Goal: Task Accomplishment & Management: Manage account settings

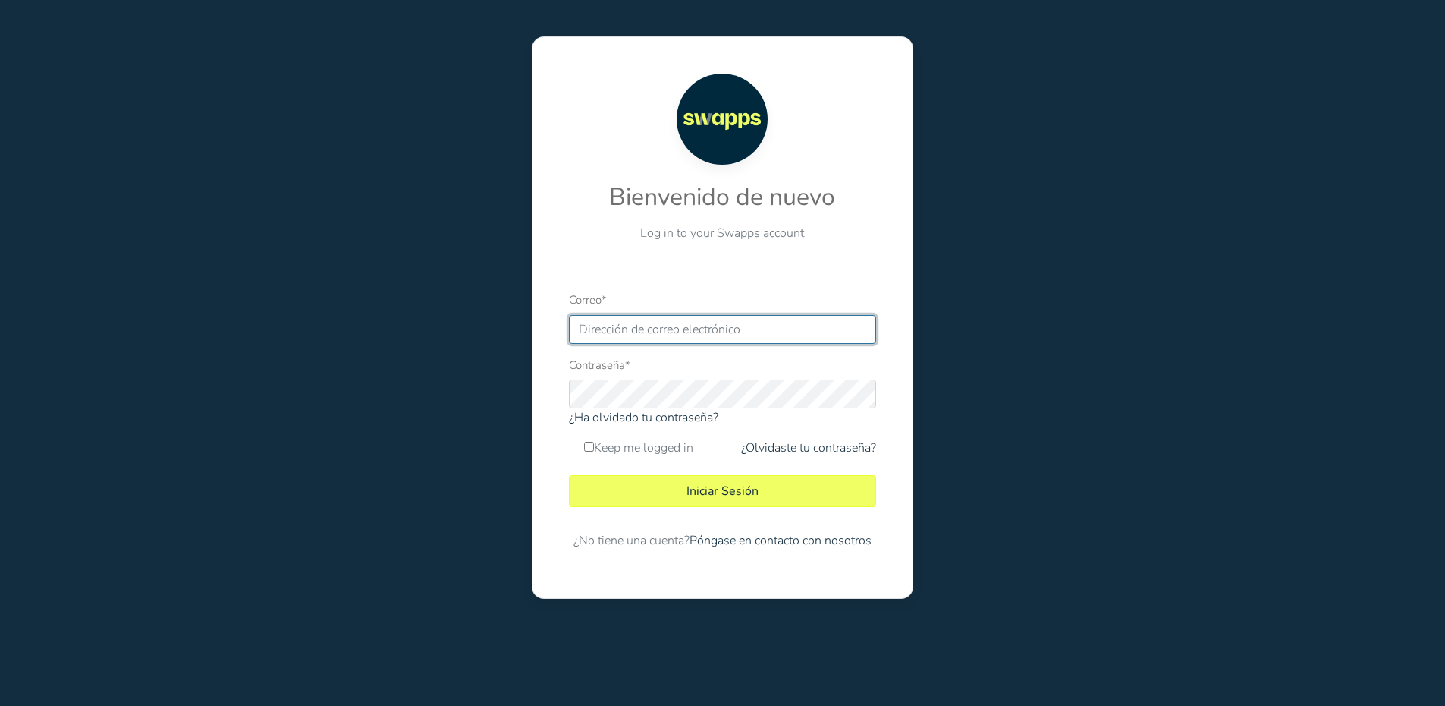
click at [687, 323] on input "Correo *" at bounding box center [722, 329] width 307 height 29
type input "lcuevas@swapps.com"
click at [588, 453] on label "Keep me logged in" at bounding box center [638, 448] width 109 height 18
click at [588, 451] on input "Keep me logged in" at bounding box center [589, 447] width 10 height 10
checkbox input "true"
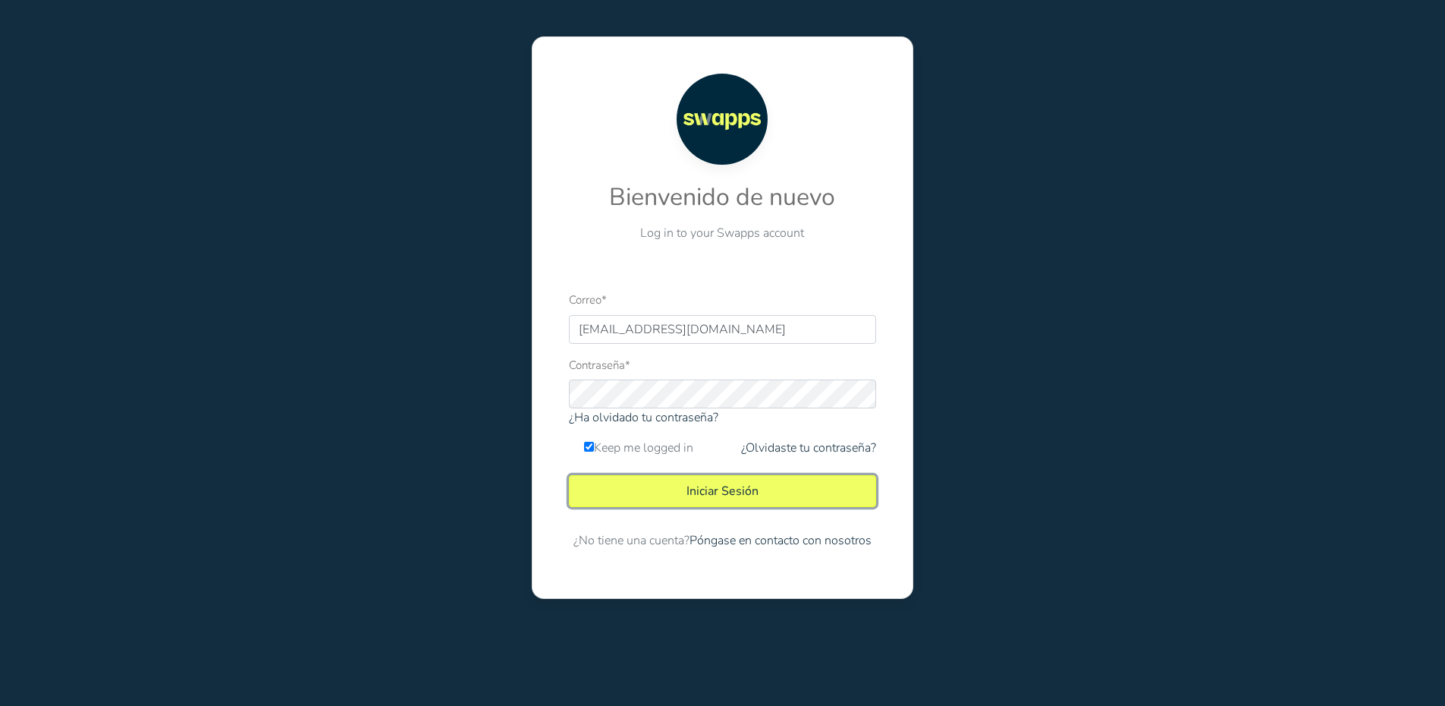
click at [631, 479] on button "Iniciar Sesión" at bounding box center [722, 491] width 307 height 32
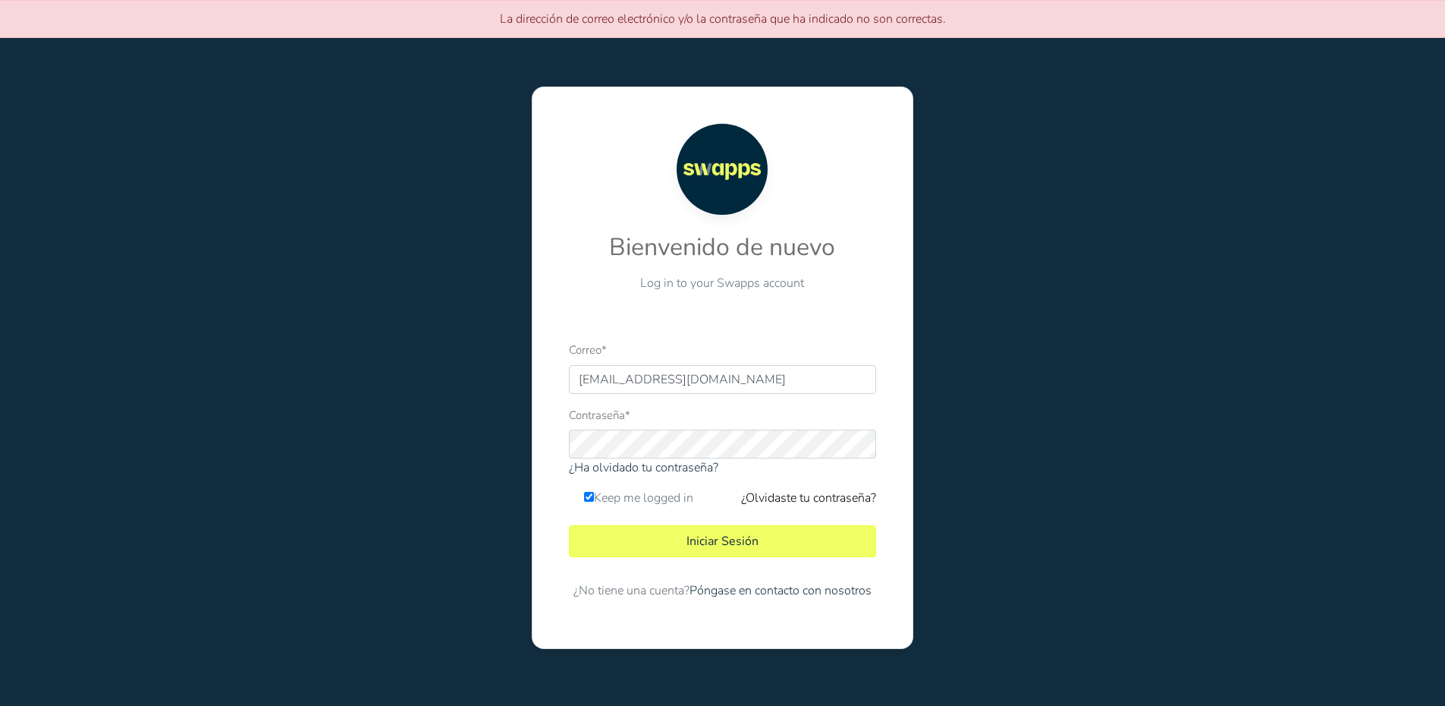
click at [774, 500] on link "¿Olvidaste tu contraseña?" at bounding box center [808, 498] width 135 height 18
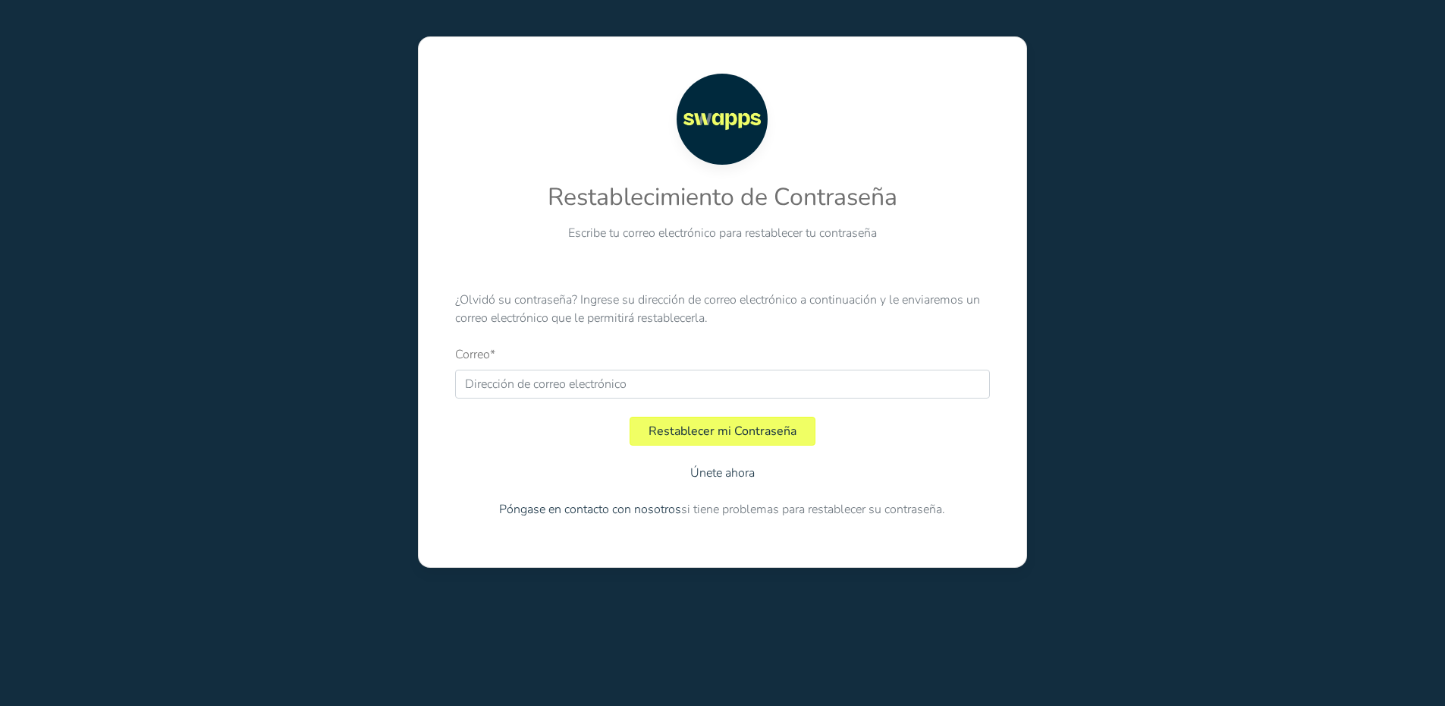
click at [706, 373] on input "Correo *" at bounding box center [722, 384] width 535 height 29
type input "lcuevas"
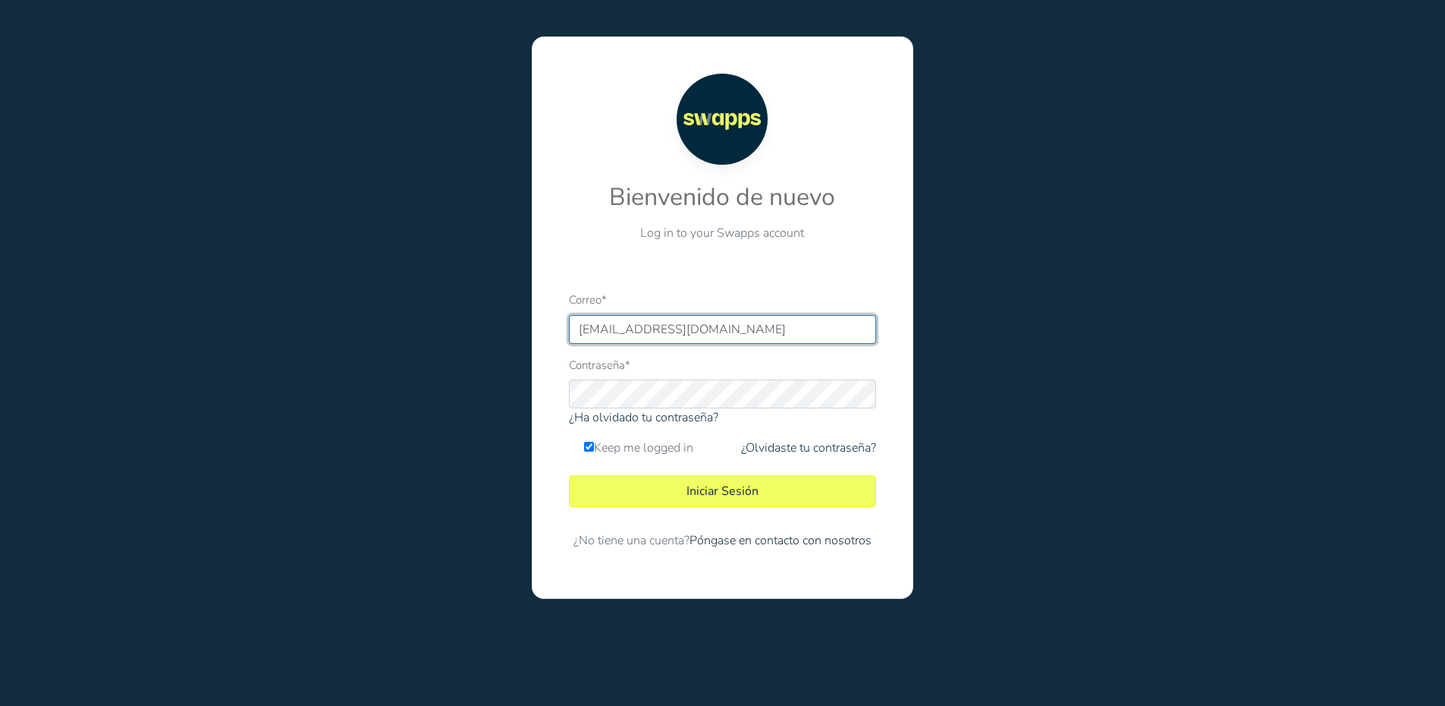
click at [635, 341] on input "lcuevas@swapps.com" at bounding box center [722, 329] width 307 height 29
paste input "sales@contractor.swapps.com"
paste input "sales@contractor.s"
type input "sales@contractor.swapps.com"
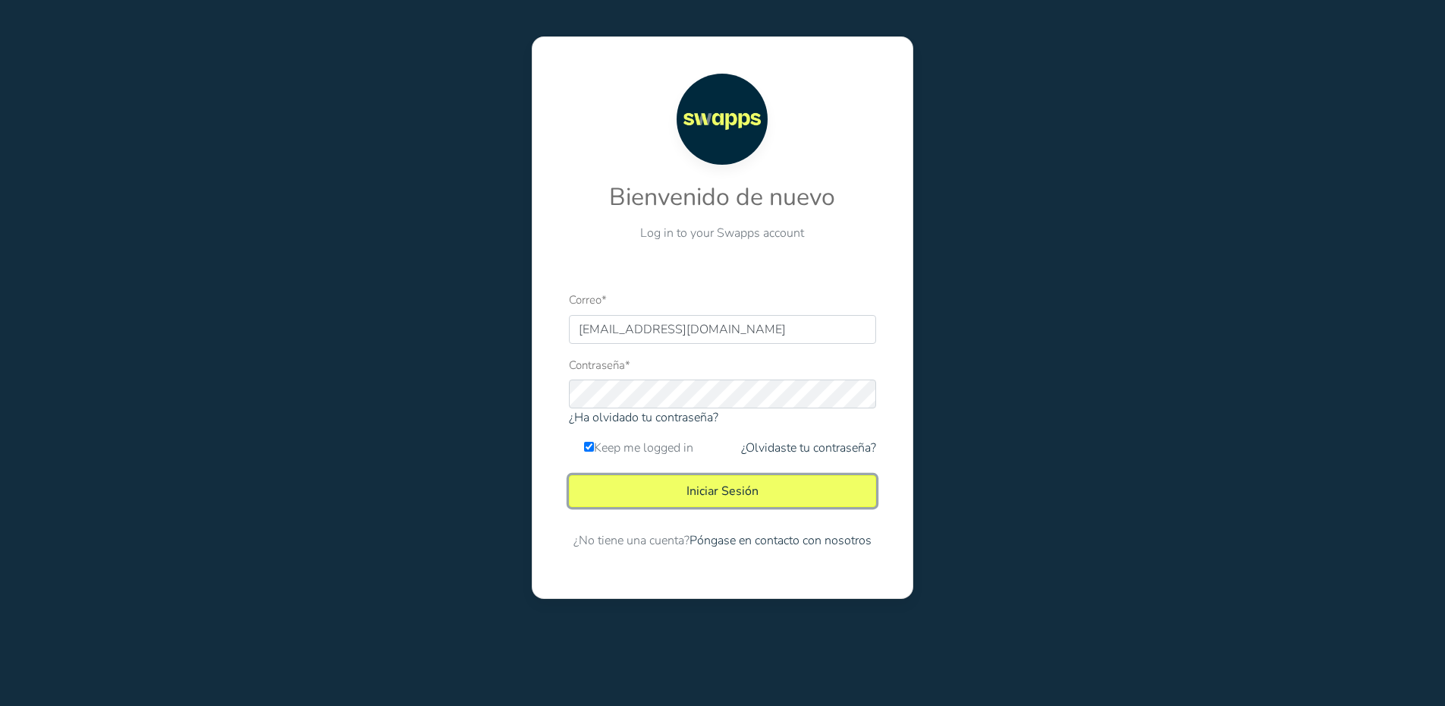
click at [677, 496] on button "Iniciar Sesión" at bounding box center [722, 491] width 307 height 32
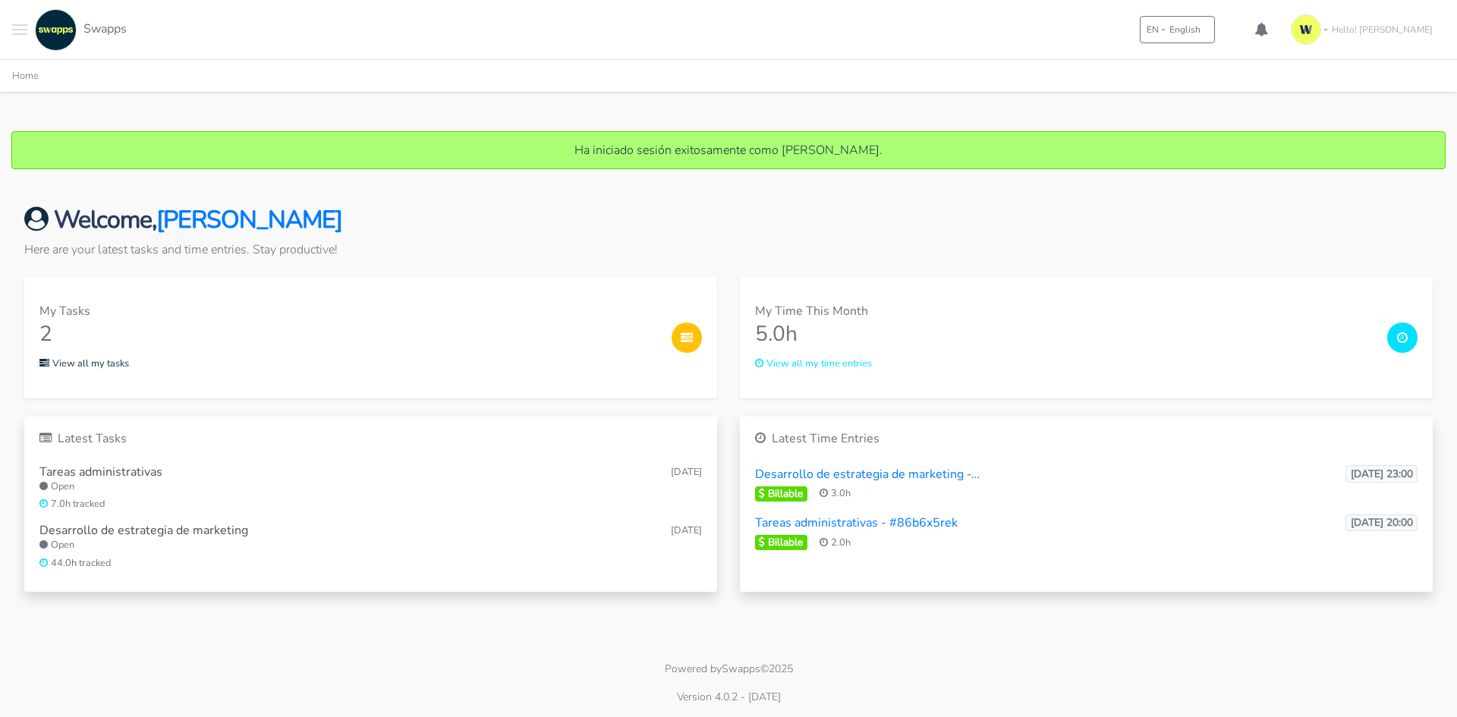
click at [866, 217] on h2 "Welcome, Luis Cuevas" at bounding box center [728, 220] width 1408 height 29
click at [761, 97] on button "Later" at bounding box center [759, 98] width 68 height 38
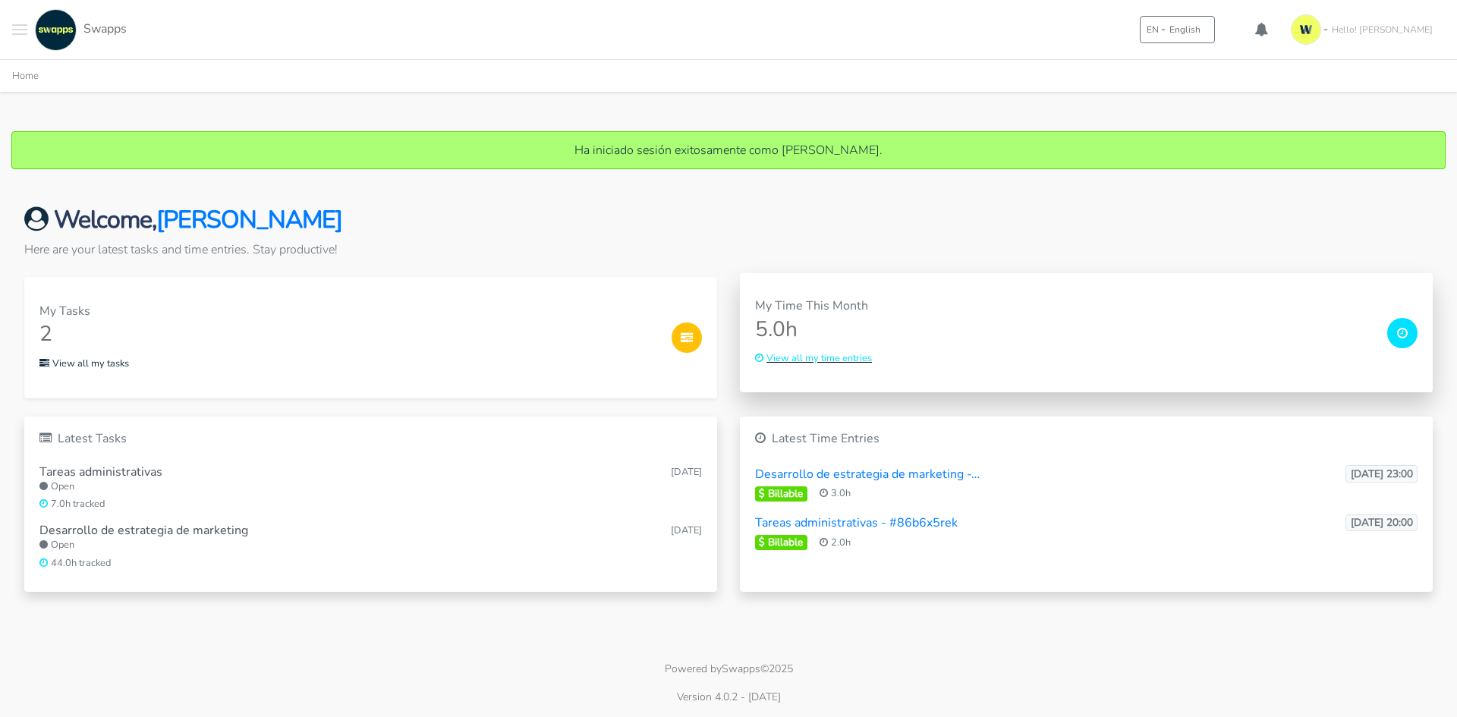
click at [848, 363] on small "View all my time entries" at bounding box center [813, 358] width 117 height 14
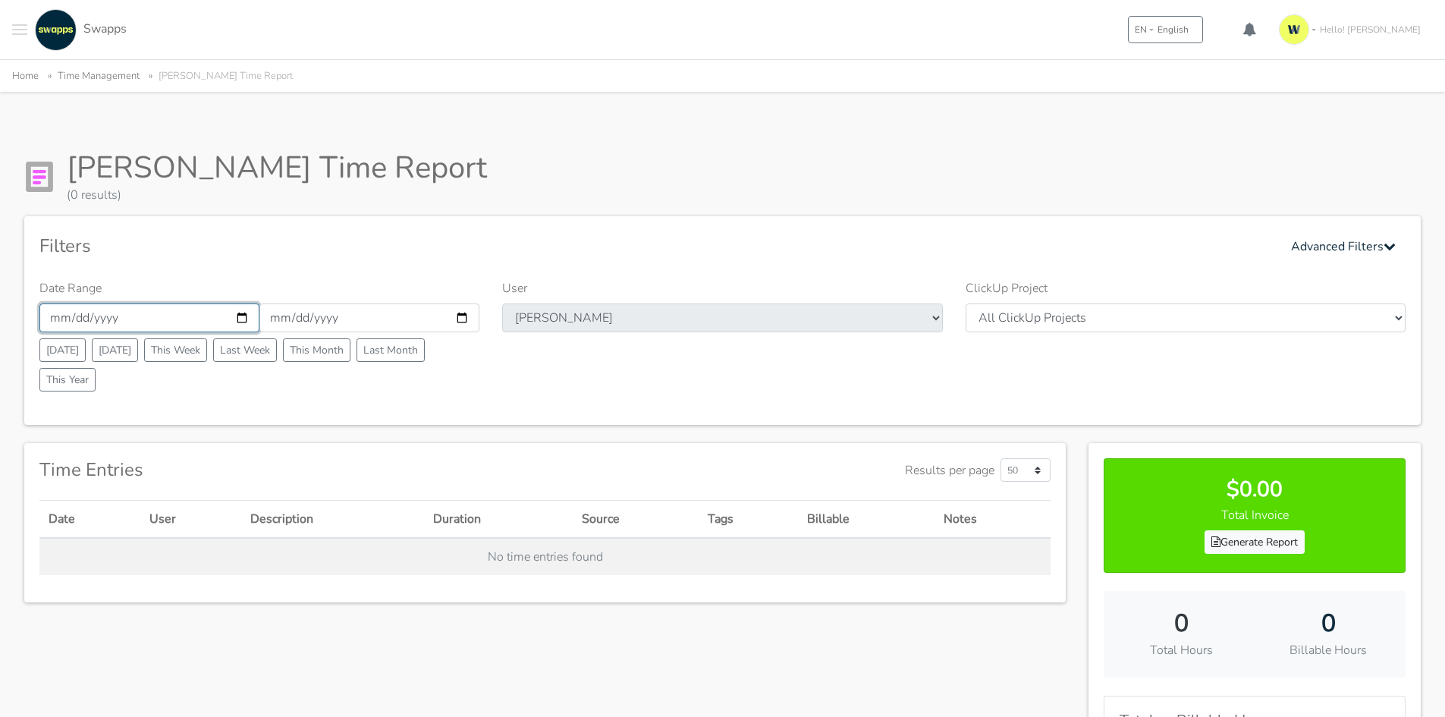
click at [162, 326] on input "[DATE]" at bounding box center [149, 317] width 220 height 29
click at [244, 316] on input "[DATE]" at bounding box center [149, 317] width 220 height 29
type input "[DATE]"
click at [454, 314] on input "[DATE]" at bounding box center [369, 317] width 220 height 29
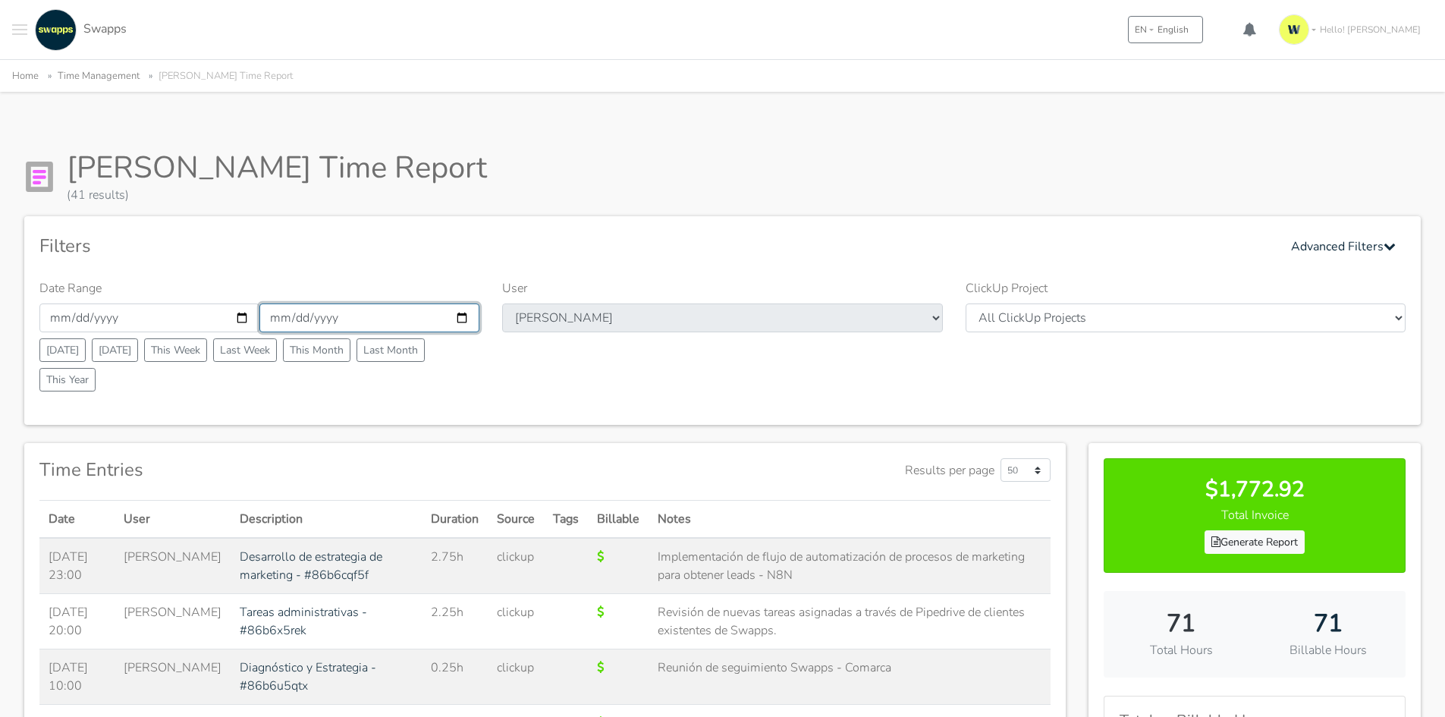
click at [462, 311] on input "2025-10-31" at bounding box center [369, 317] width 220 height 29
type input "[DATE]"
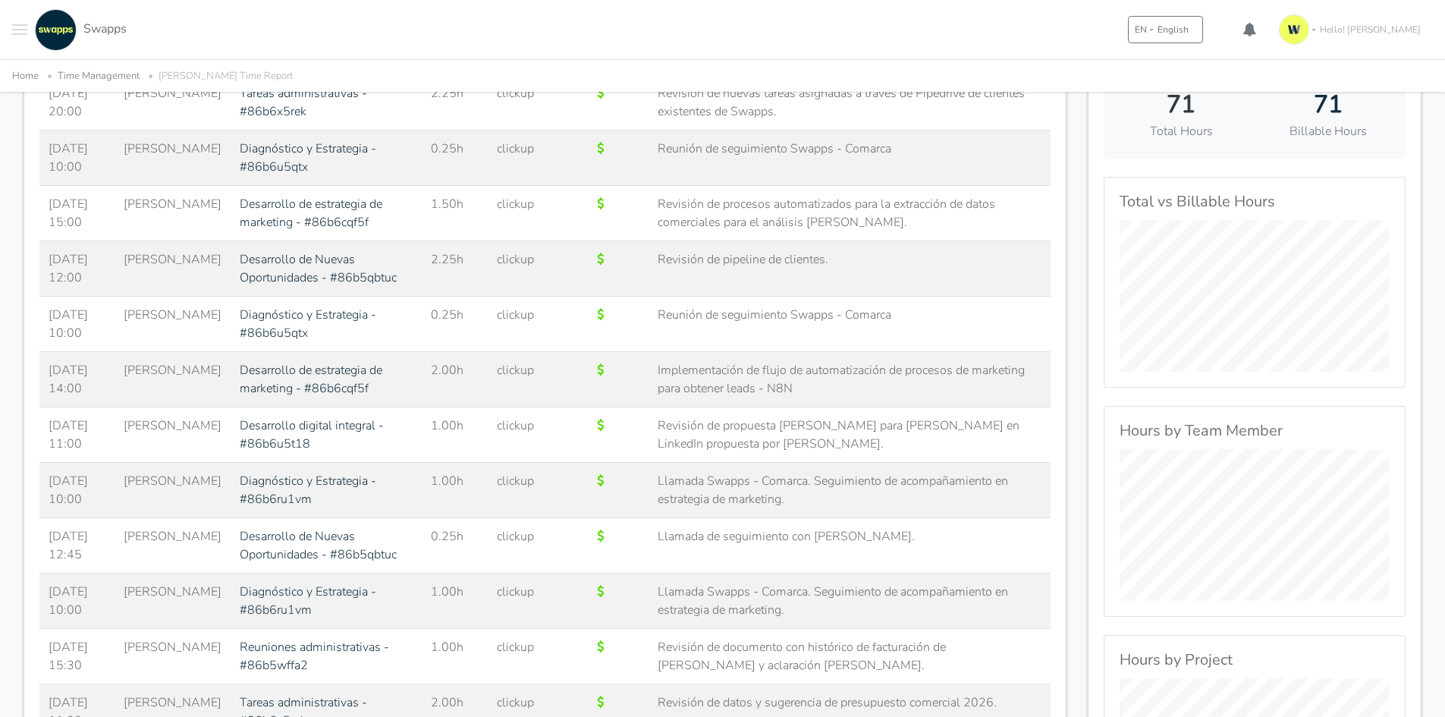
scroll to position [531, 0]
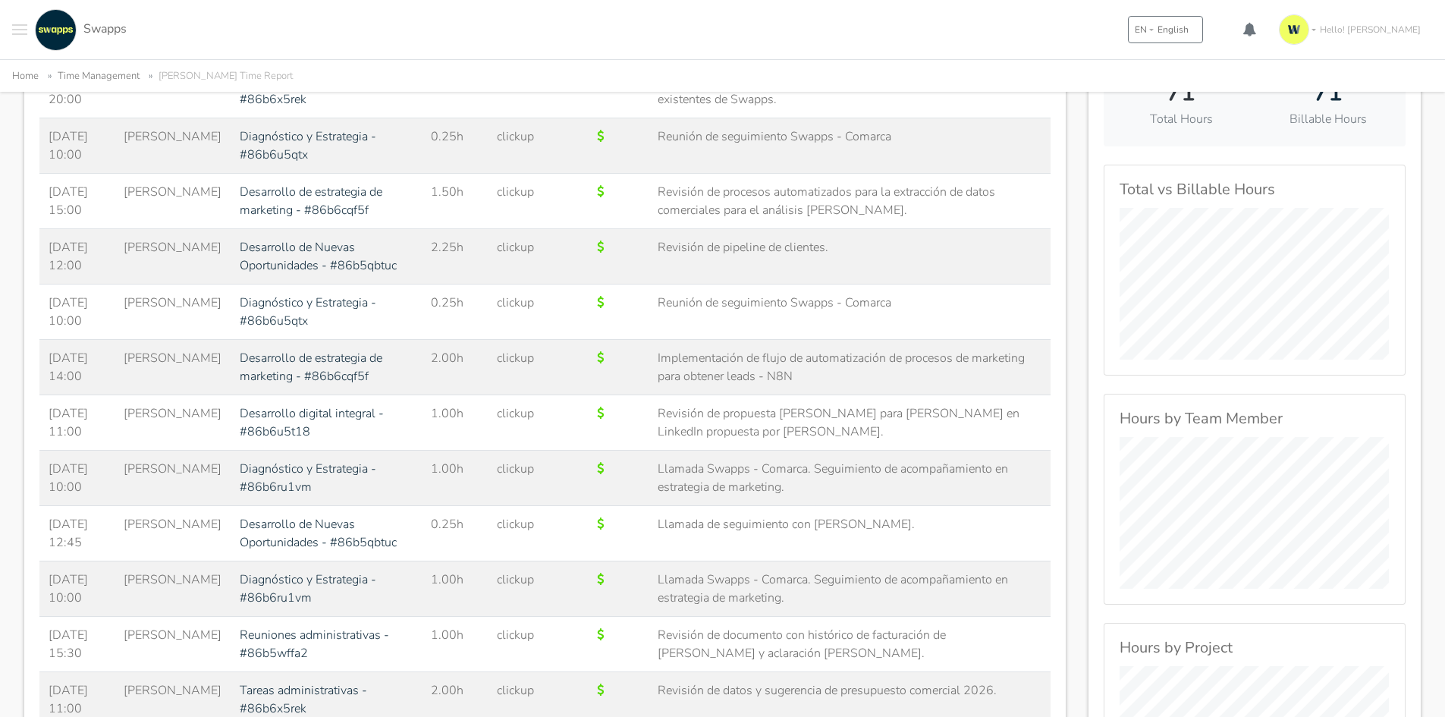
click at [461, 25] on div "My Tickets New My Contracts You are not assigned to any contract [GEOGRAPHIC_DA…" at bounding box center [722, 29] width 1445 height 59
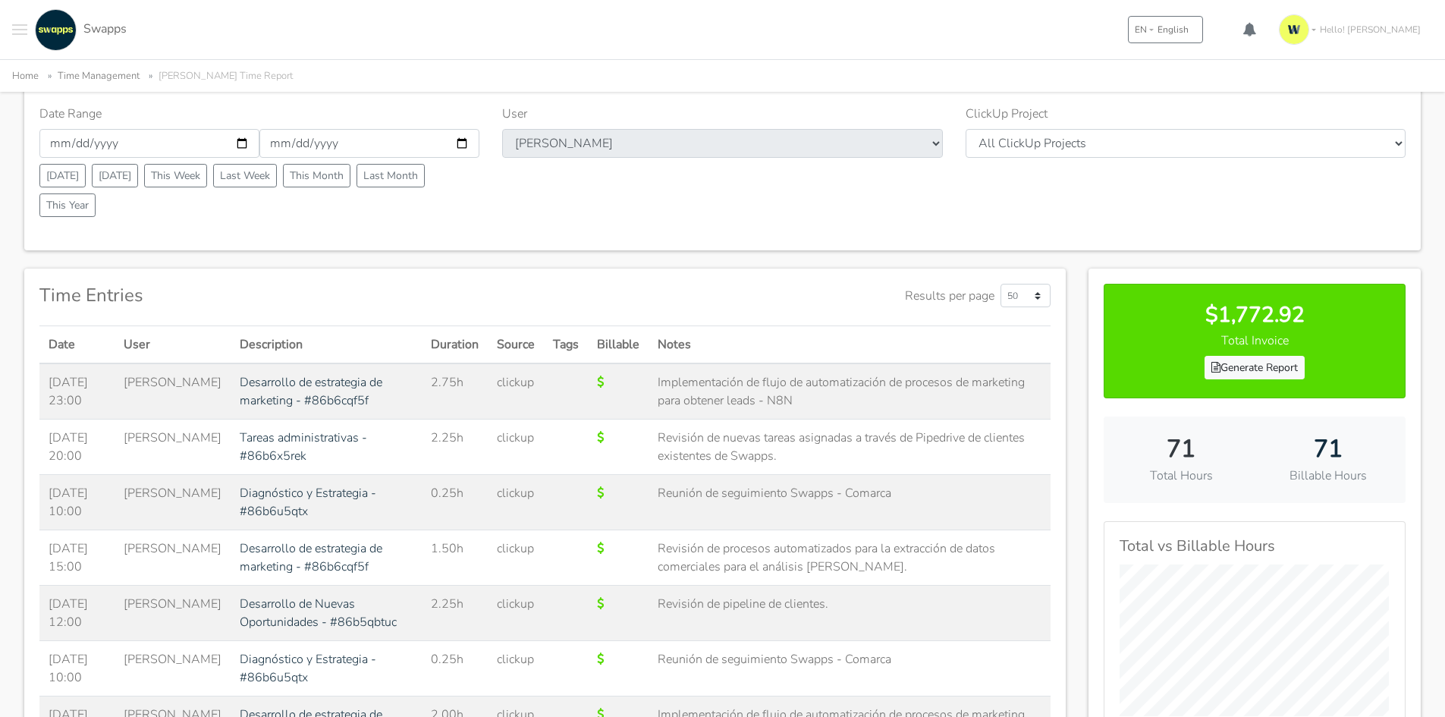
scroll to position [0, 0]
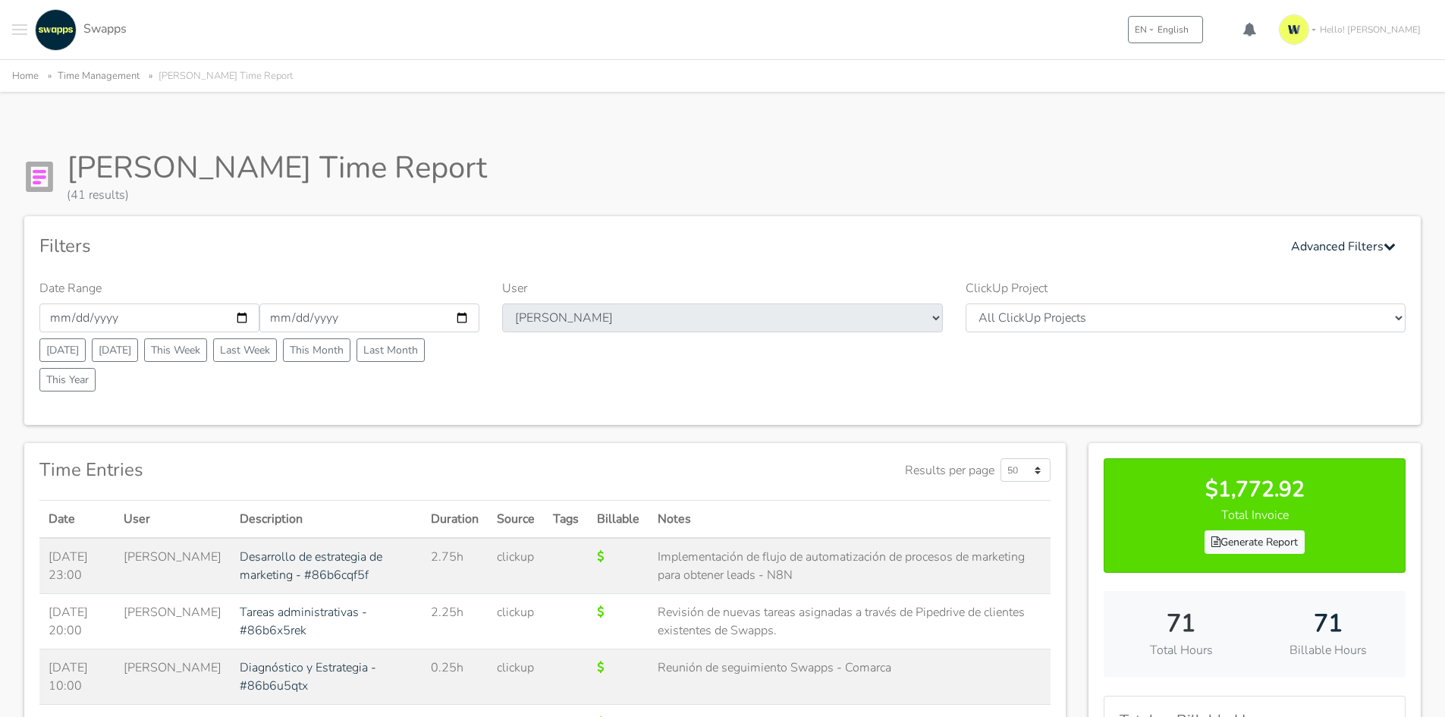
click at [24, 33] on button "Toggle navigation menu" at bounding box center [19, 30] width 15 height 42
click at [64, 105] on span "My Contracts" at bounding box center [76, 110] width 68 height 16
click at [105, 25] on span "Swapps" at bounding box center [104, 28] width 43 height 17
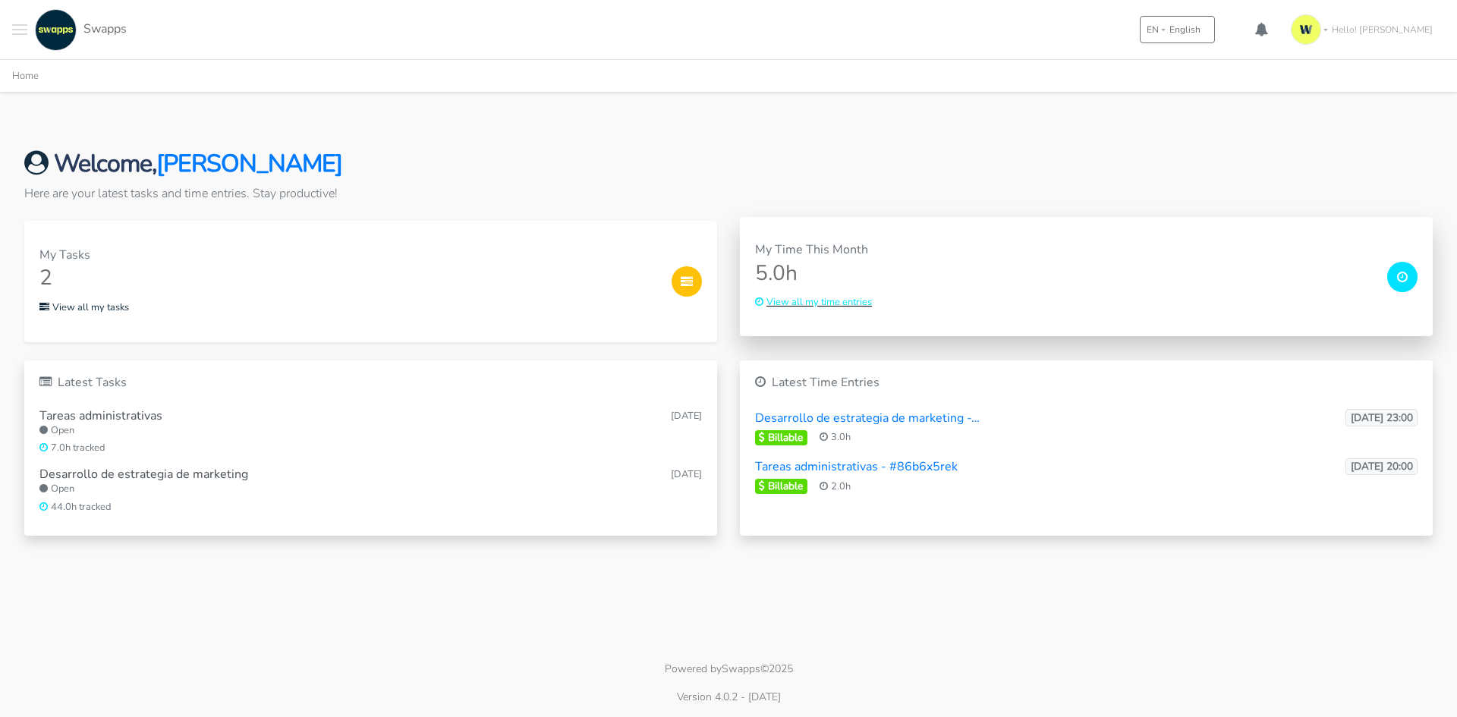
click at [811, 303] on small "View all my time entries" at bounding box center [813, 302] width 117 height 14
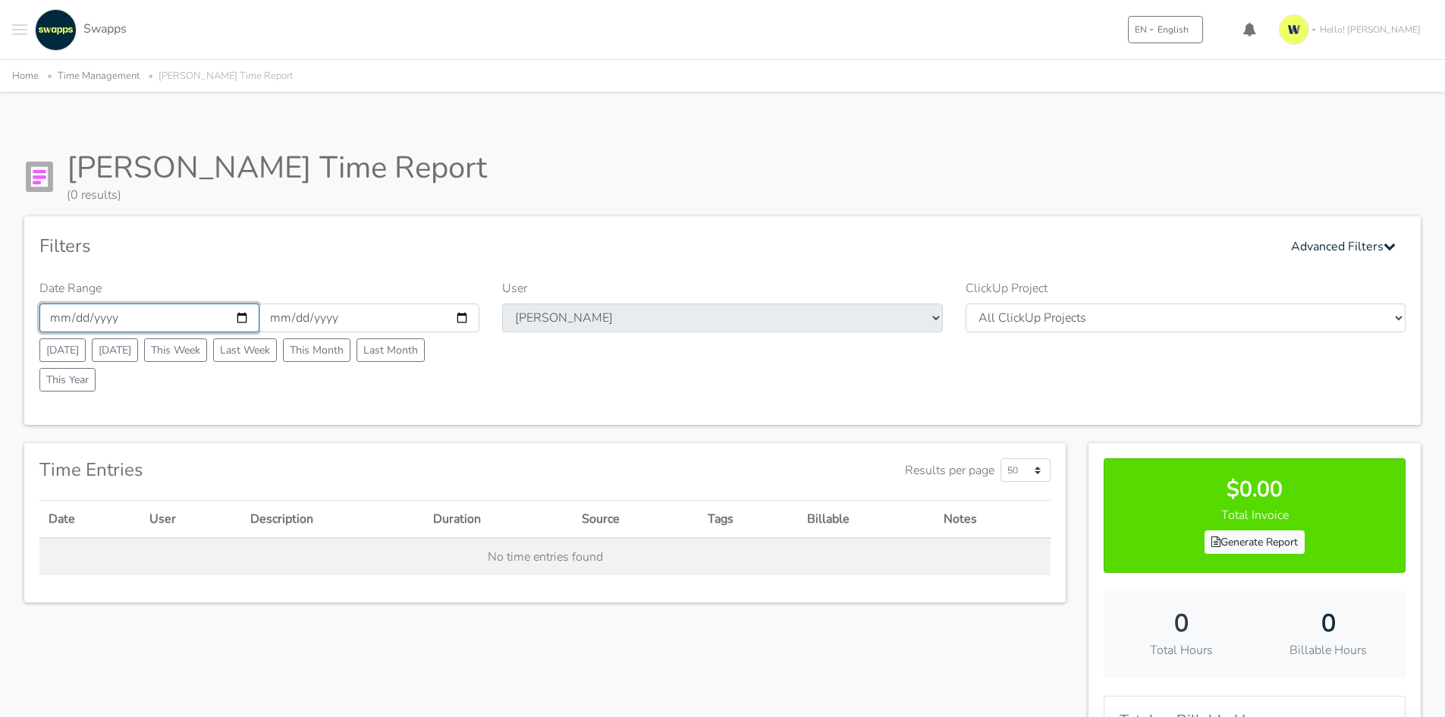
click at [243, 319] on input "2025-10-01" at bounding box center [149, 317] width 220 height 29
type input "[DATE]"
click at [455, 314] on input "[DATE]" at bounding box center [369, 317] width 220 height 29
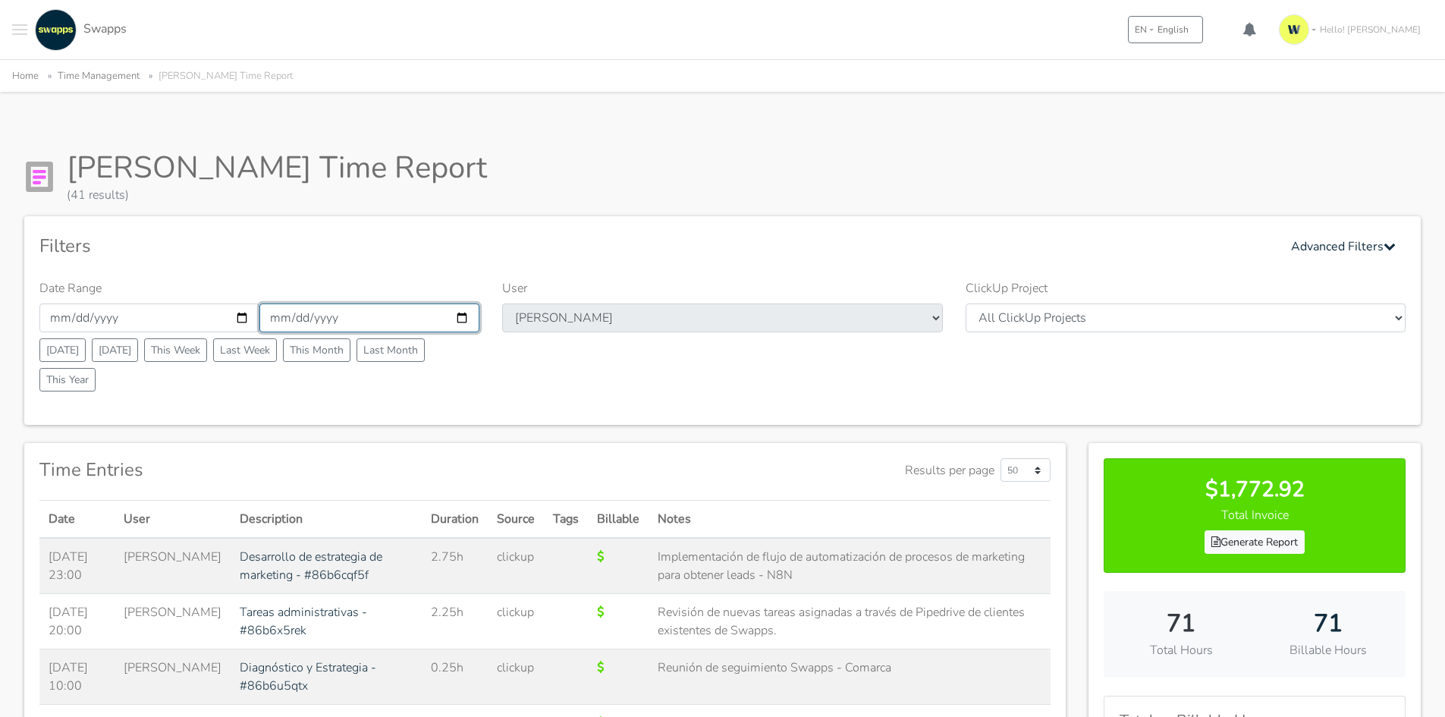
click at [464, 317] on input "[DATE]" at bounding box center [369, 317] width 220 height 29
type input "[DATE]"
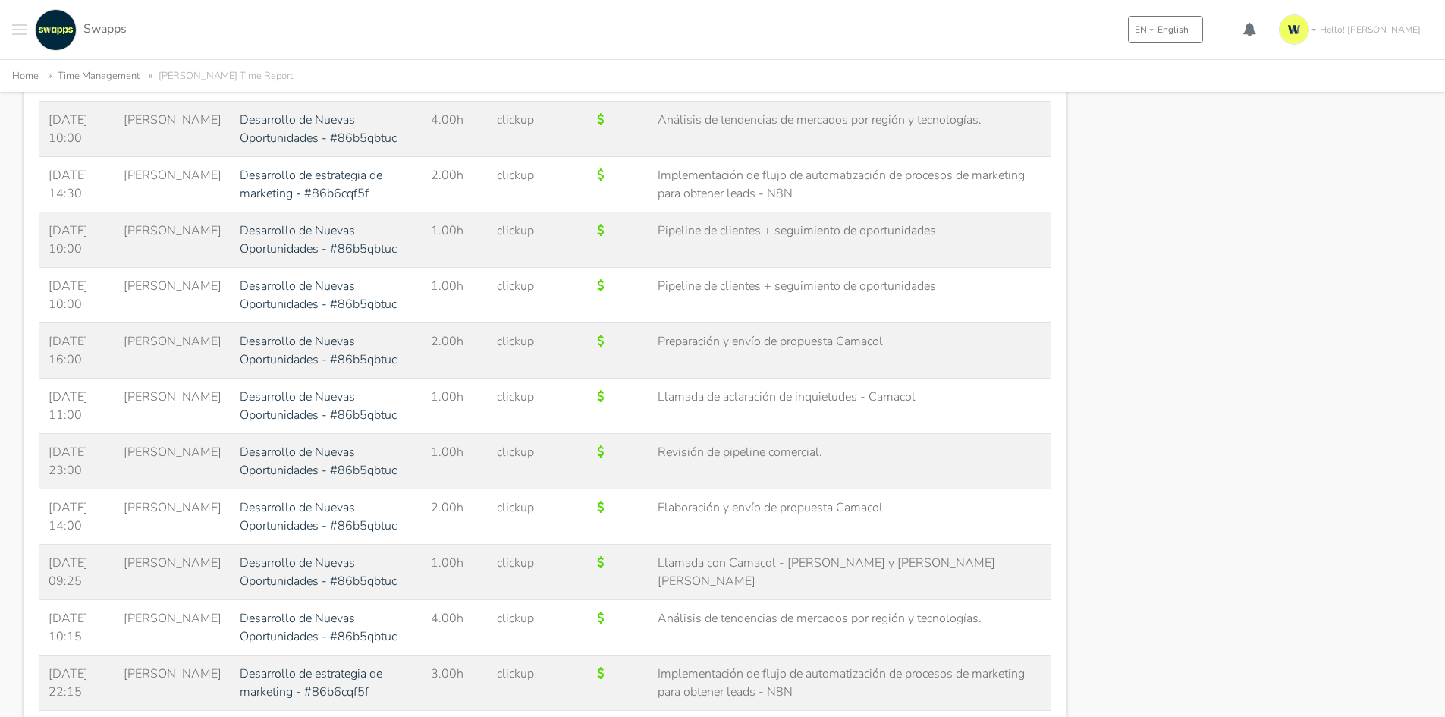
scroll to position [2216, 0]
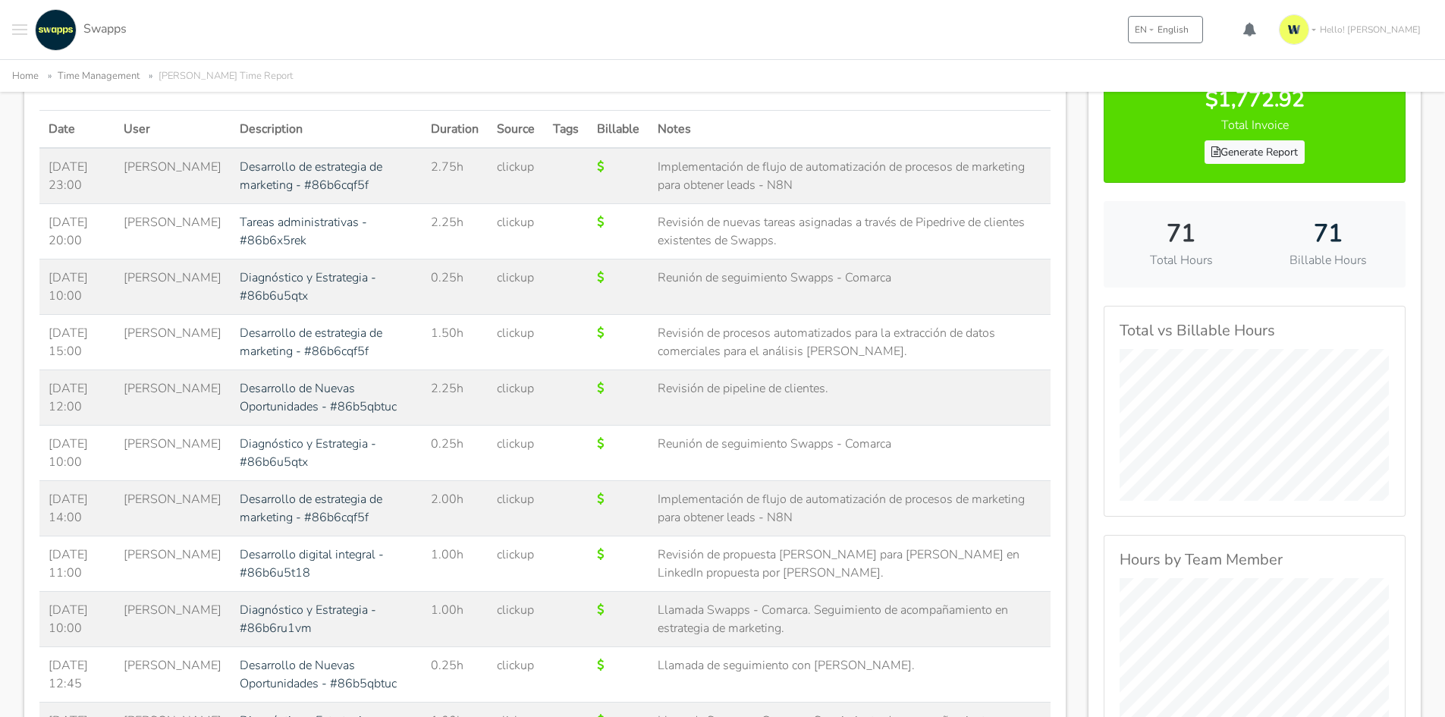
scroll to position [319, 0]
